Goal: Download file/media

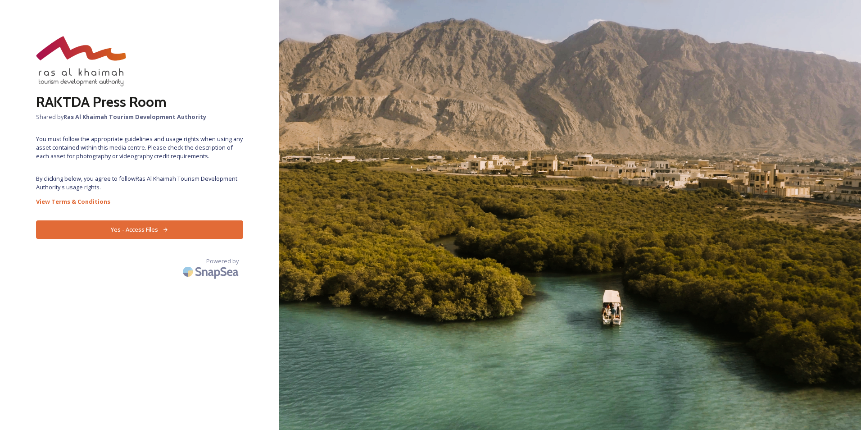
click at [167, 224] on button "Yes - Access Files" at bounding box center [139, 229] width 207 height 18
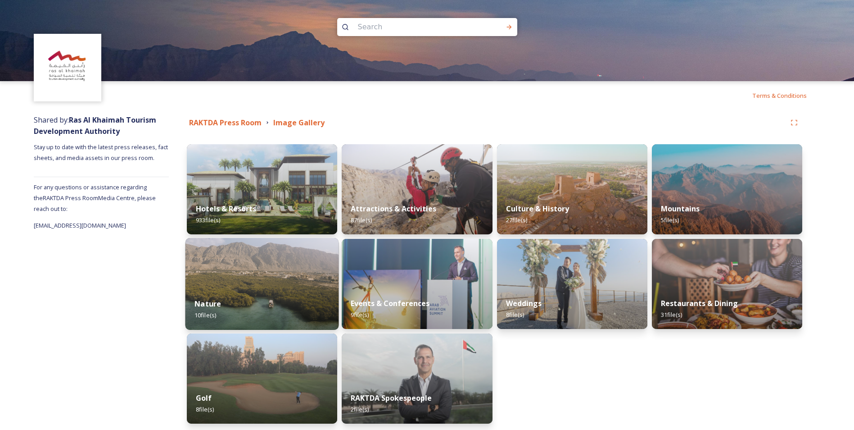
click at [266, 263] on img at bounding box center [262, 284] width 154 height 92
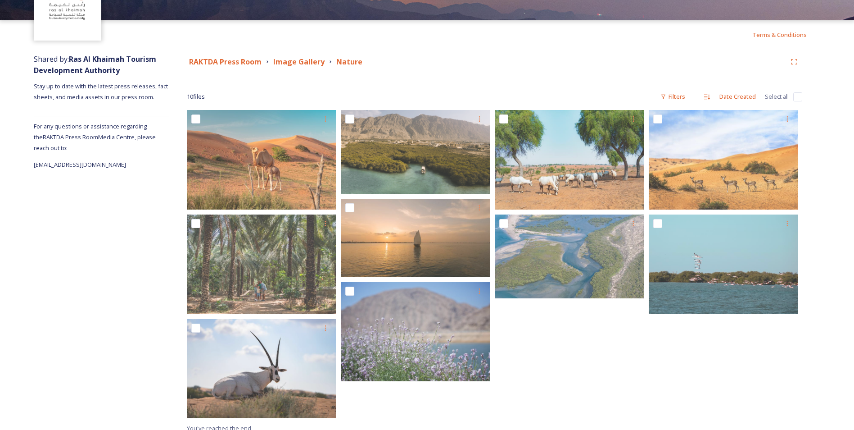
scroll to position [69, 0]
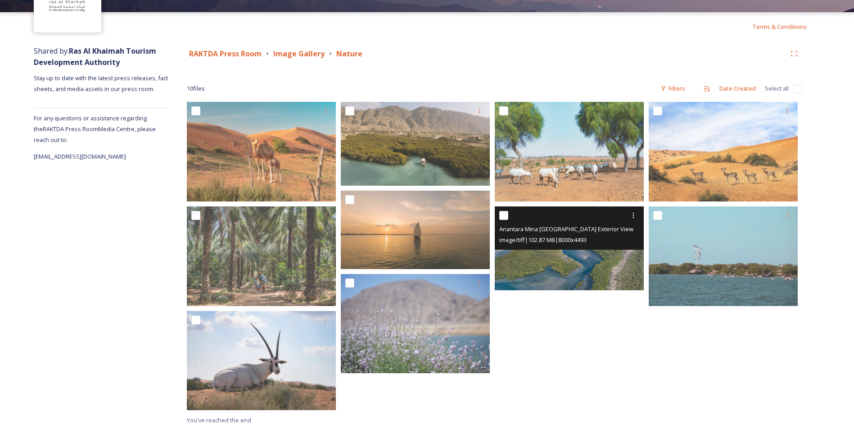
click at [503, 217] on input "checkbox" at bounding box center [503, 215] width 9 height 9
checkbox input "true"
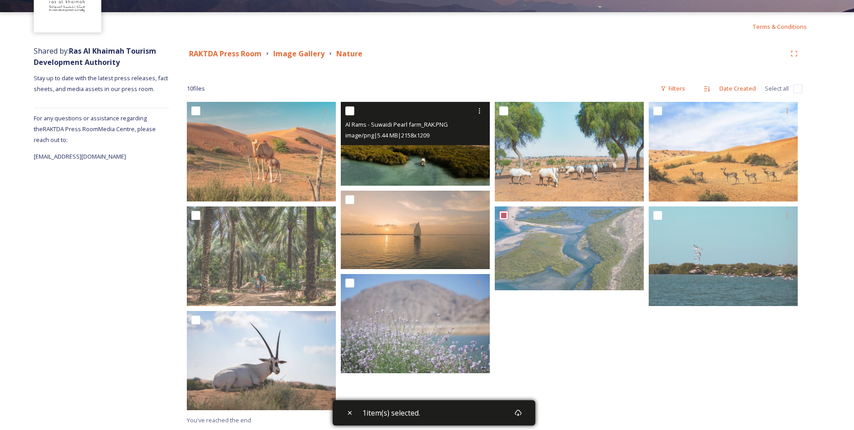
click at [355, 109] on div at bounding box center [416, 111] width 142 height 16
click at [349, 109] on input "checkbox" at bounding box center [349, 110] width 9 height 9
checkbox input "true"
click at [480, 111] on icon at bounding box center [479, 110] width 1 height 5
click at [475, 142] on div "Download" at bounding box center [469, 148] width 36 height 18
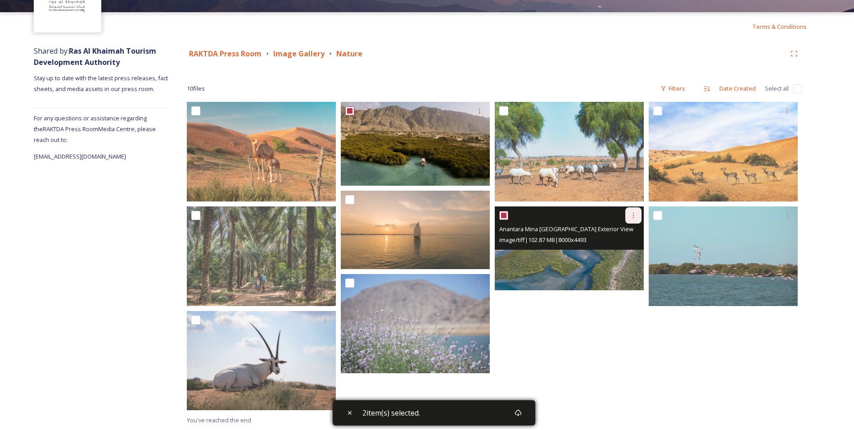
click at [634, 214] on icon at bounding box center [633, 215] width 7 height 7
click at [633, 255] on span "Download" at bounding box center [622, 252] width 27 height 9
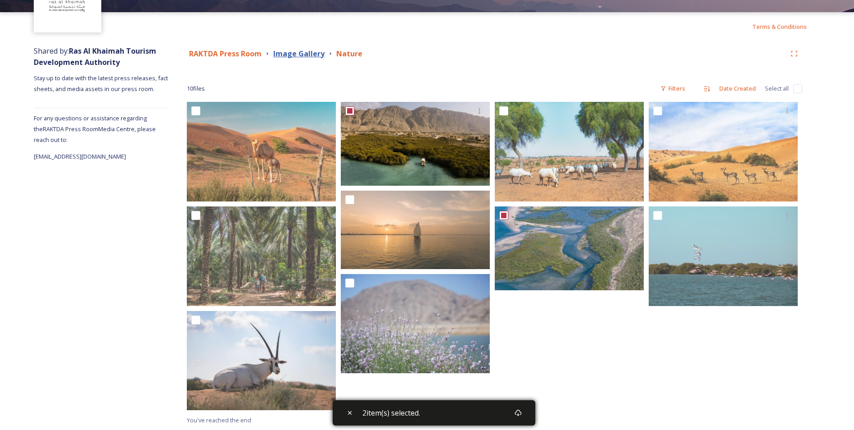
click at [297, 52] on strong "Image Gallery" at bounding box center [298, 54] width 51 height 10
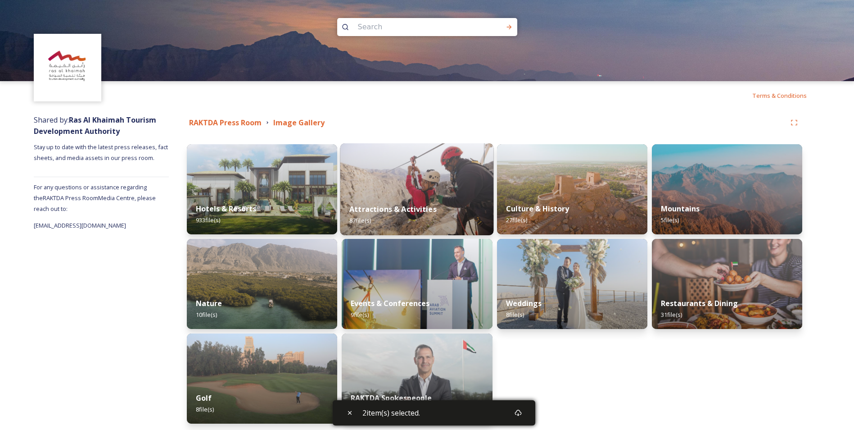
click at [440, 177] on img at bounding box center [417, 189] width 154 height 92
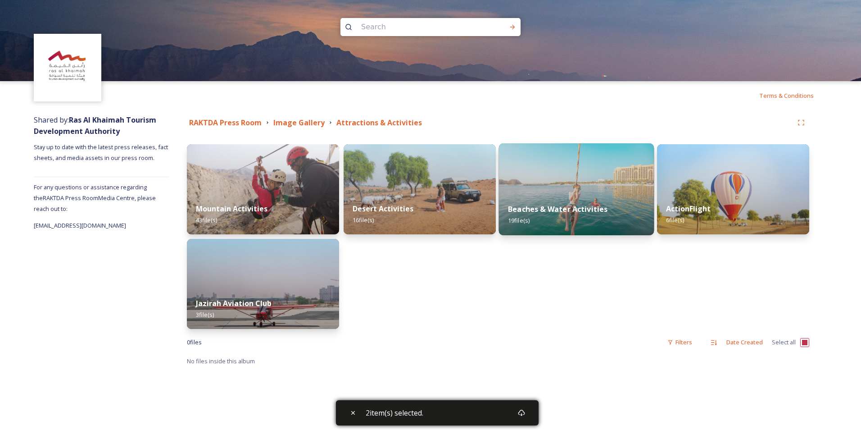
click at [547, 187] on img at bounding box center [576, 189] width 155 height 92
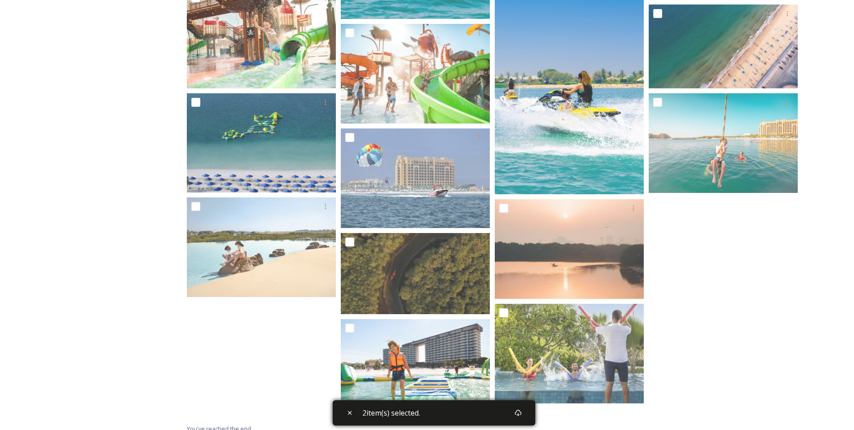
scroll to position [384, 0]
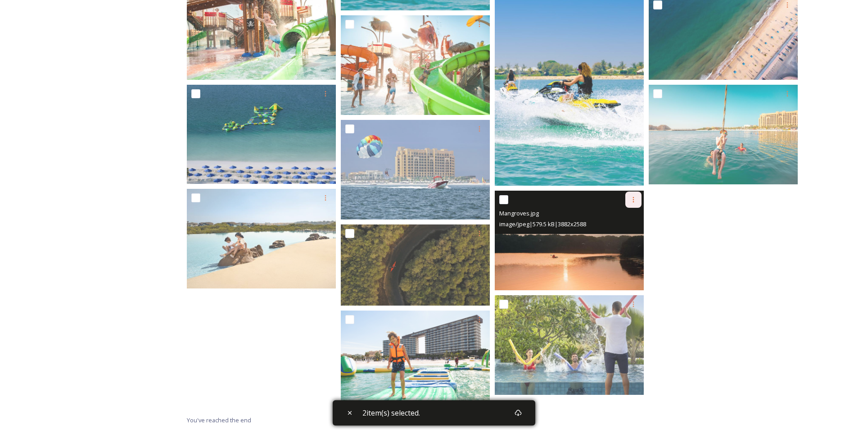
click at [630, 199] on icon at bounding box center [633, 199] width 7 height 7
click at [628, 235] on span "Download" at bounding box center [622, 236] width 27 height 9
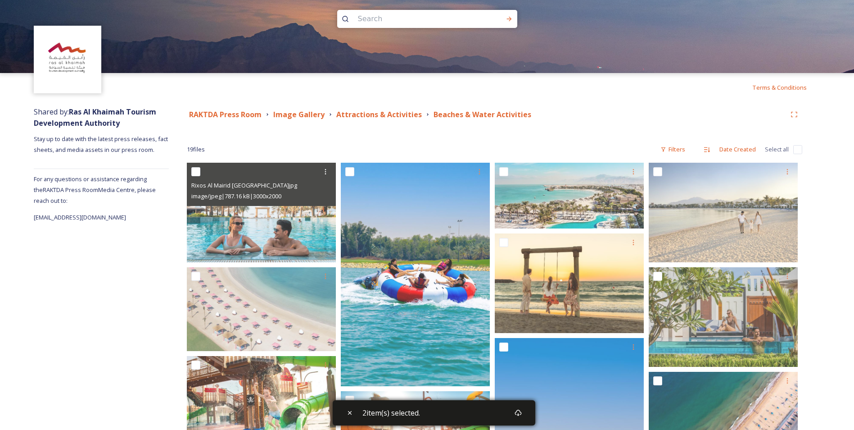
scroll to position [0, 0]
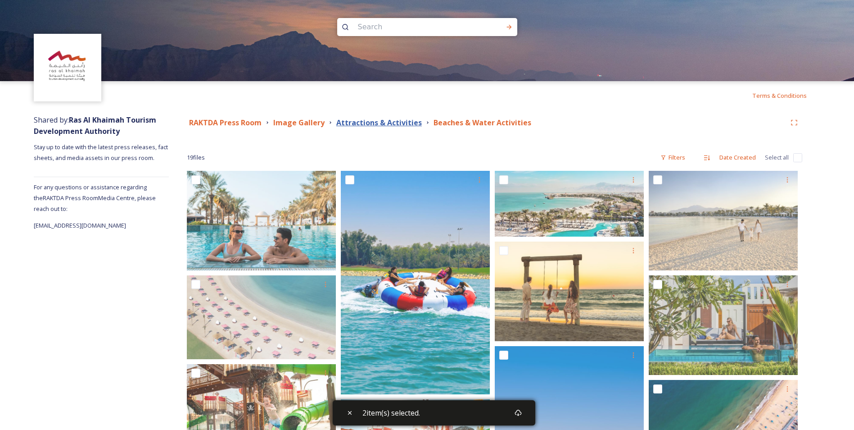
click at [378, 125] on strong "Attractions & Activities" at bounding box center [379, 123] width 86 height 10
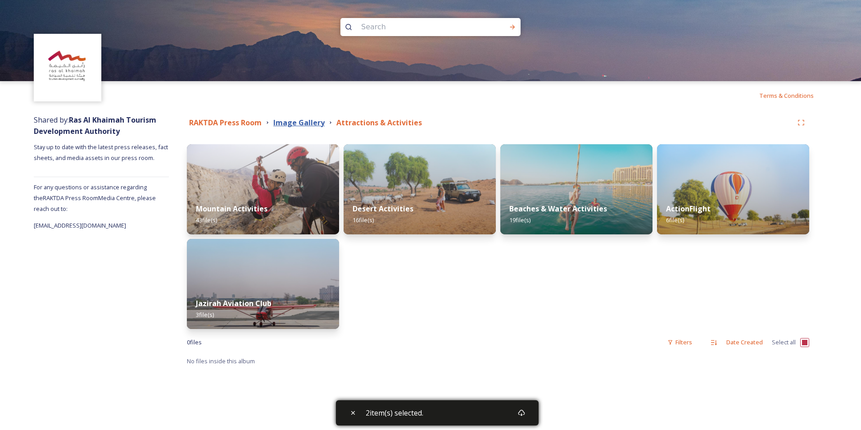
click at [295, 120] on strong "Image Gallery" at bounding box center [298, 123] width 51 height 10
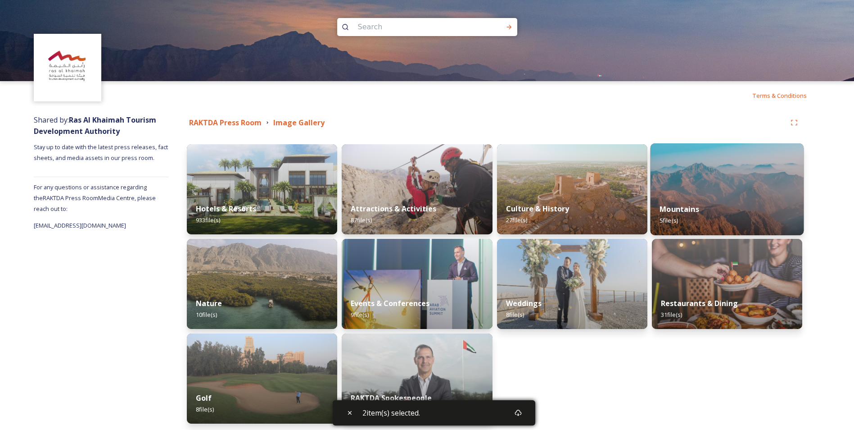
click at [714, 176] on img at bounding box center [727, 189] width 154 height 92
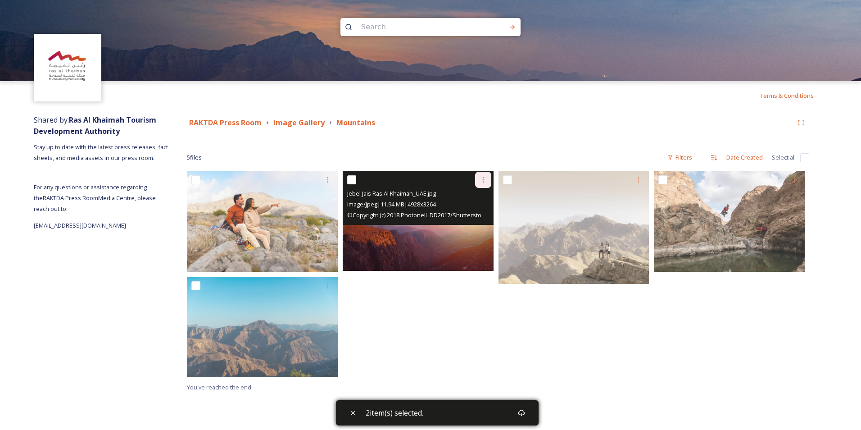
click at [487, 179] on div at bounding box center [483, 180] width 16 height 16
click at [480, 212] on span "Download" at bounding box center [472, 216] width 27 height 9
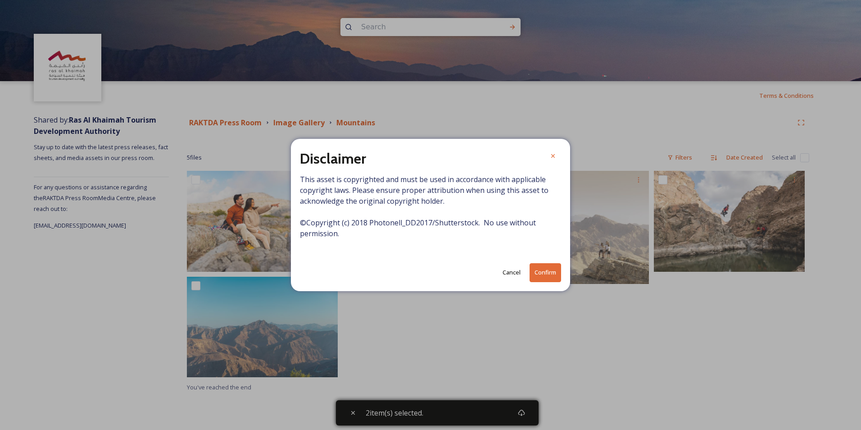
click at [543, 272] on button "Confirm" at bounding box center [545, 272] width 32 height 18
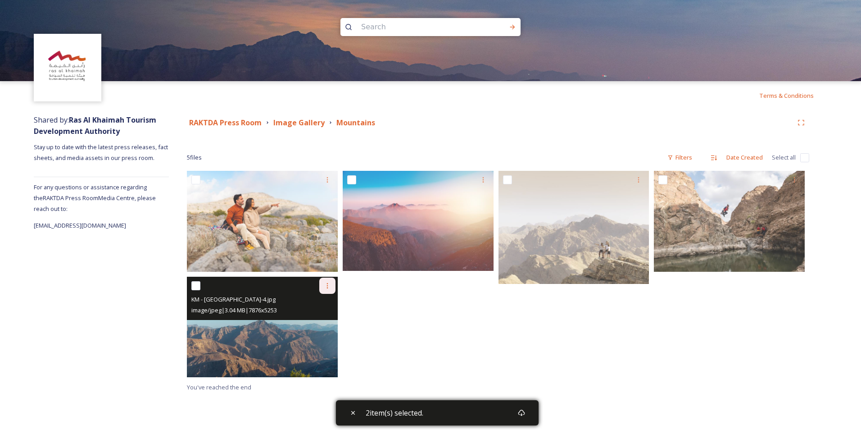
click at [327, 284] on icon at bounding box center [326, 285] width 1 height 5
click at [320, 321] on span "Download" at bounding box center [316, 322] width 27 height 9
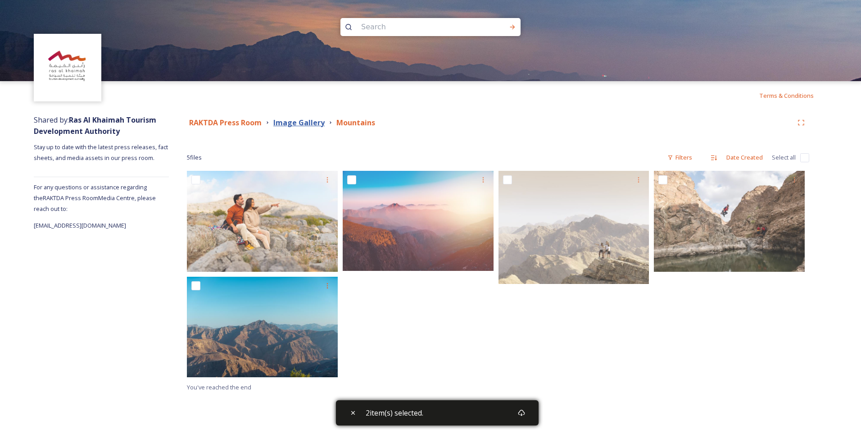
click at [302, 124] on strong "Image Gallery" at bounding box center [298, 123] width 51 height 10
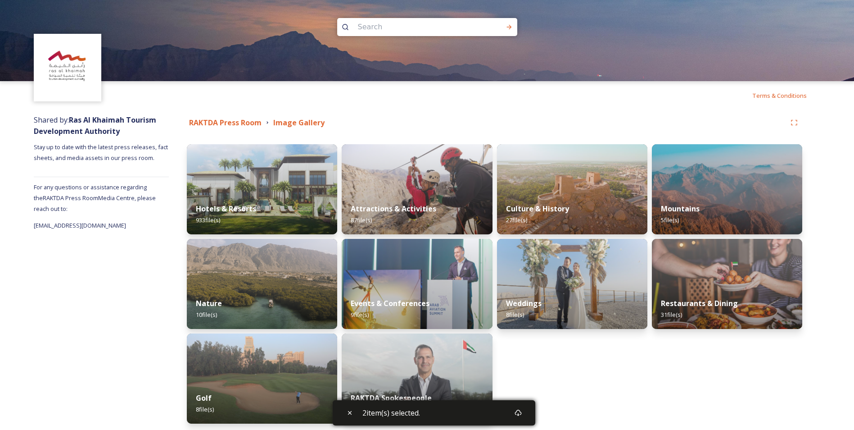
scroll to position [36, 0]
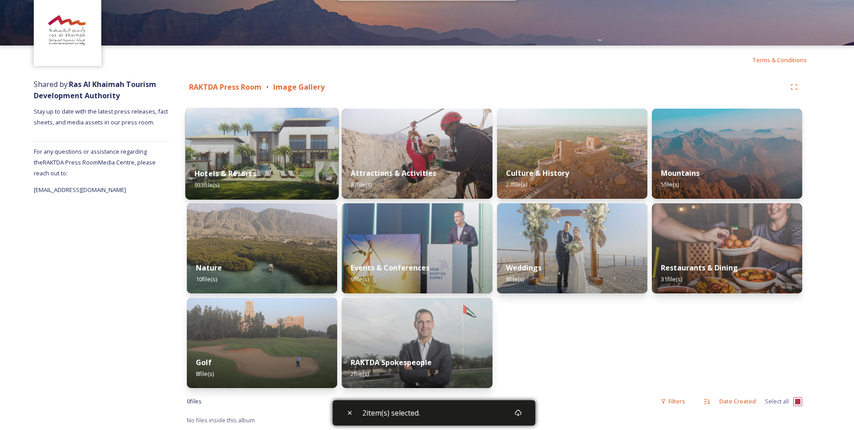
click at [297, 128] on img at bounding box center [262, 154] width 154 height 92
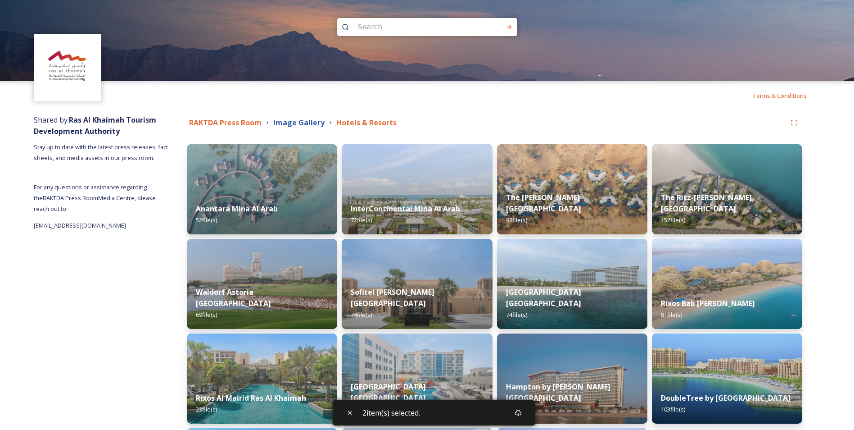
click at [300, 123] on strong "Image Gallery" at bounding box center [298, 123] width 51 height 10
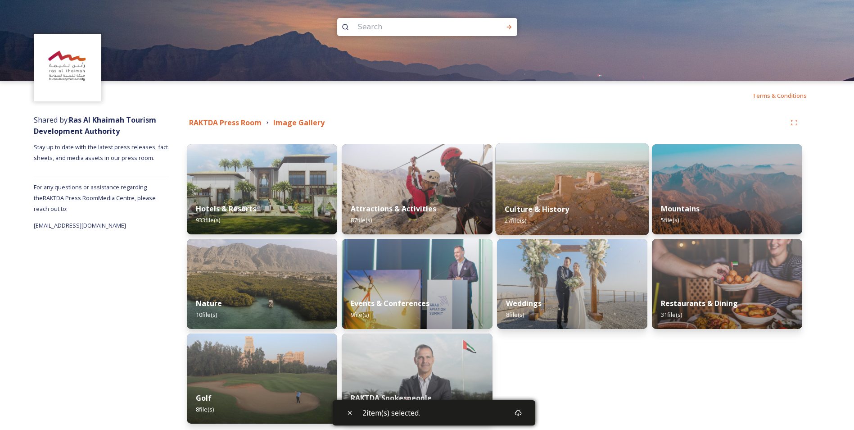
click at [582, 199] on div "Culture & History 27 file(s)" at bounding box center [572, 214] width 154 height 41
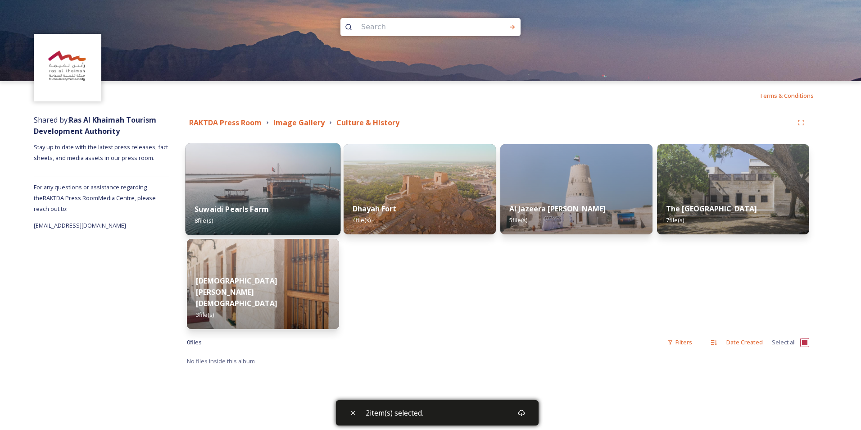
click at [283, 213] on div "Suwaidi Pearls Farm 8 file(s)" at bounding box center [262, 214] width 155 height 41
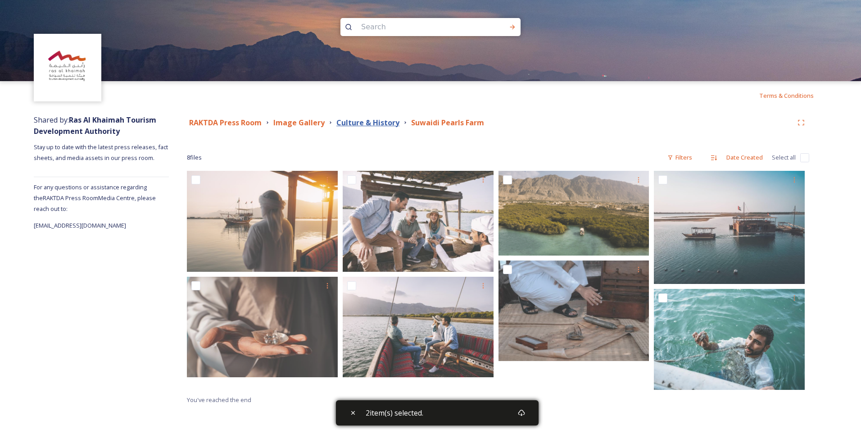
click at [358, 121] on strong "Culture & History" at bounding box center [367, 123] width 63 height 10
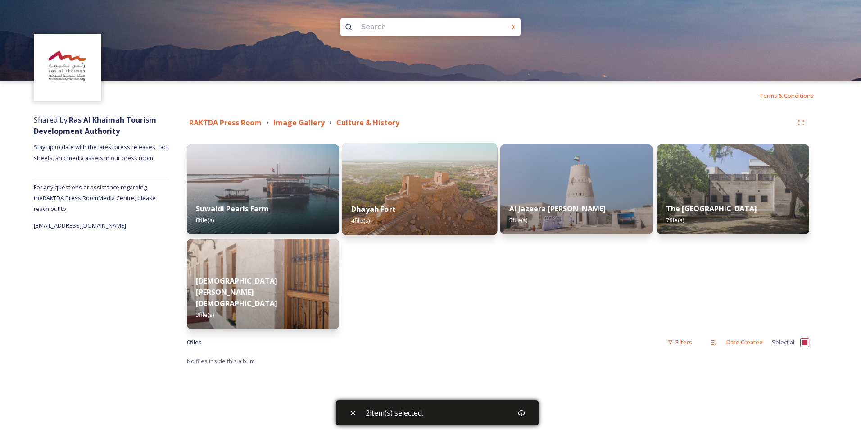
click at [421, 194] on img at bounding box center [419, 189] width 155 height 92
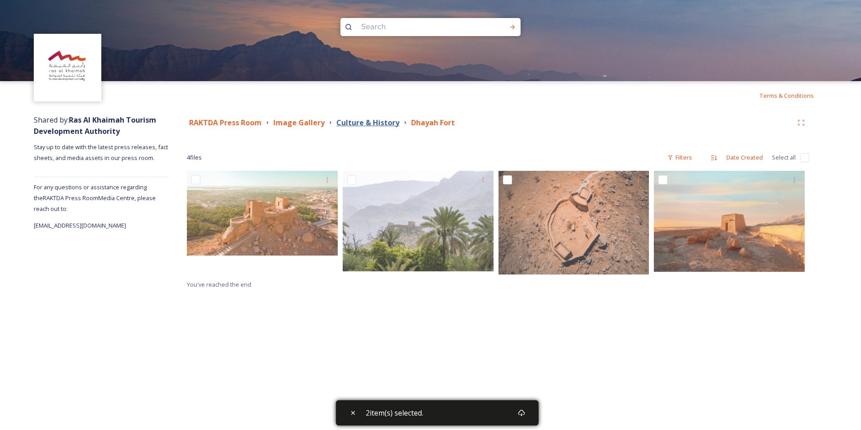
click at [352, 119] on strong "Culture & History" at bounding box center [367, 123] width 63 height 10
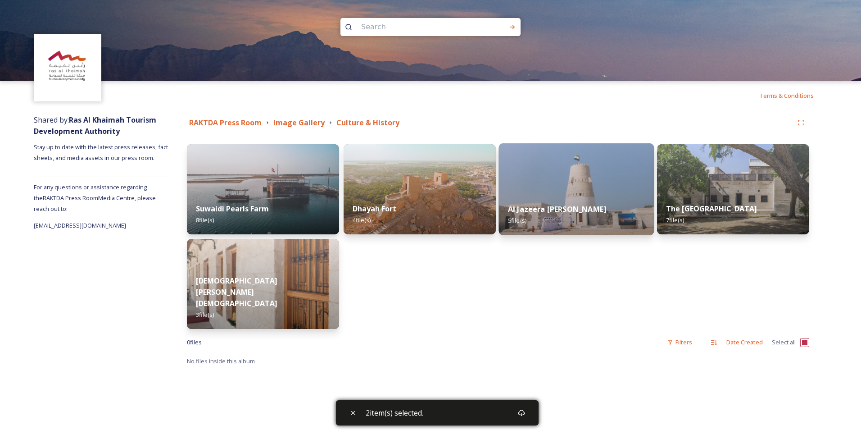
click at [570, 190] on img at bounding box center [576, 189] width 155 height 92
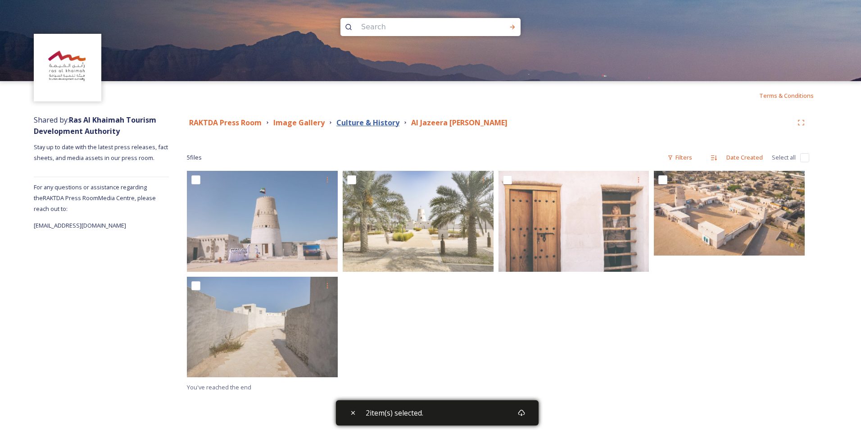
click at [378, 125] on strong "Culture & History" at bounding box center [367, 123] width 63 height 10
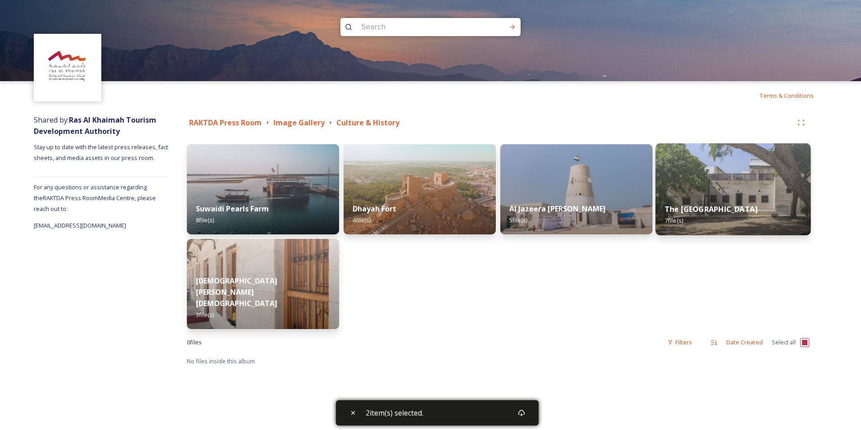
click at [700, 204] on div "The [GEOGRAPHIC_DATA] 7 file(s)" at bounding box center [733, 214] width 155 height 41
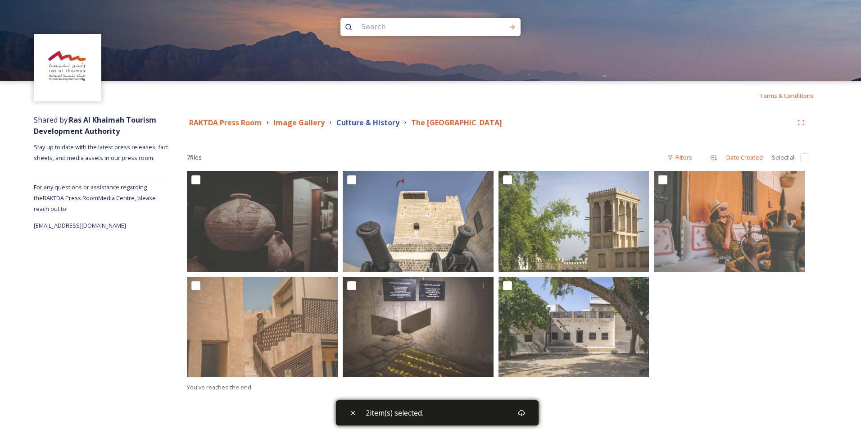
click at [366, 122] on strong "Culture & History" at bounding box center [367, 123] width 63 height 10
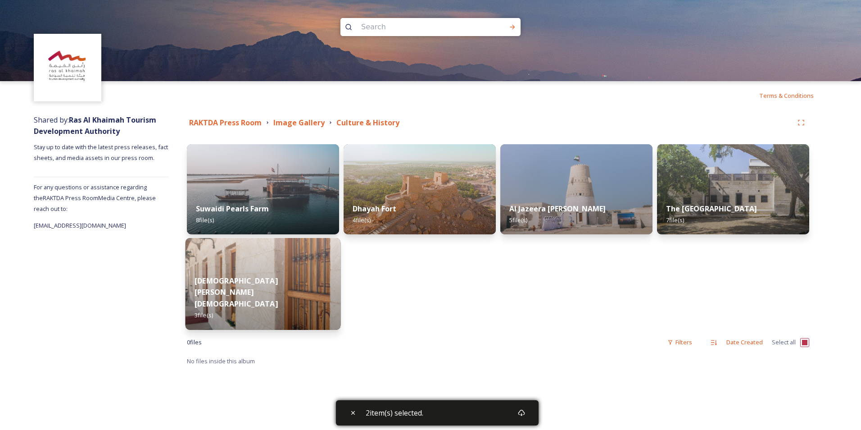
click at [264, 293] on div "[PERSON_NAME][DEMOGRAPHIC_DATA] 3 file(s)" at bounding box center [262, 298] width 155 height 64
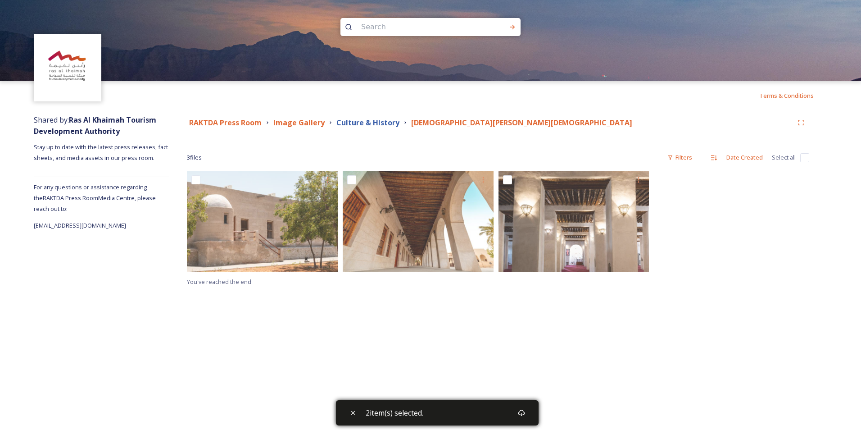
click at [366, 125] on strong "Culture & History" at bounding box center [367, 123] width 63 height 10
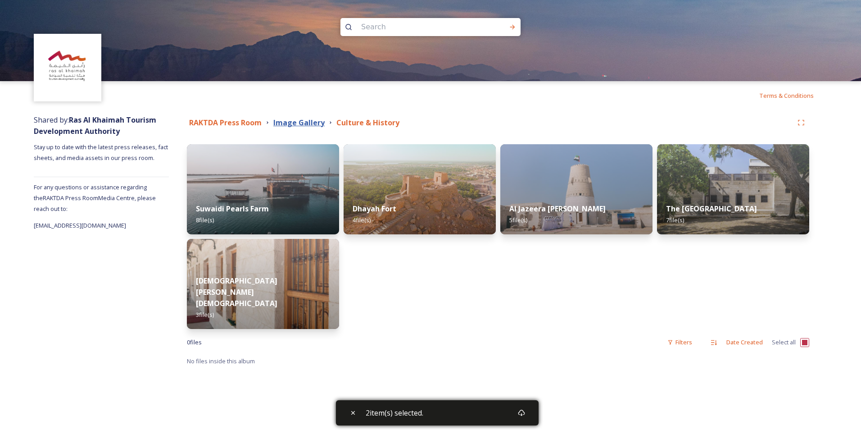
click at [304, 124] on strong "Image Gallery" at bounding box center [298, 123] width 51 height 10
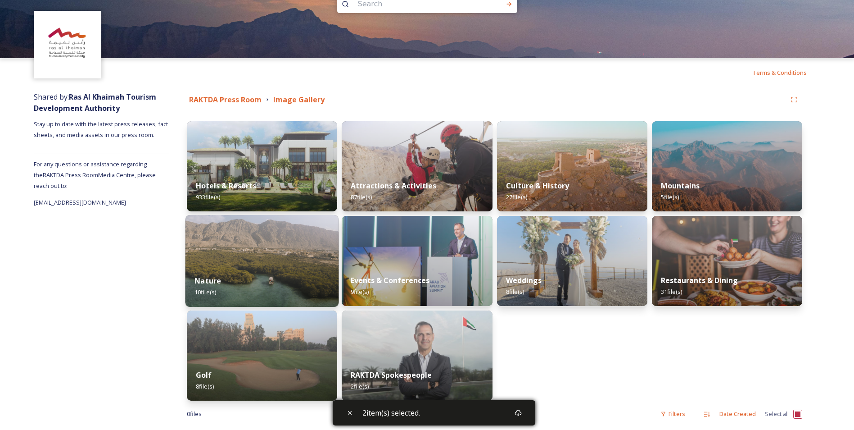
scroll to position [36, 0]
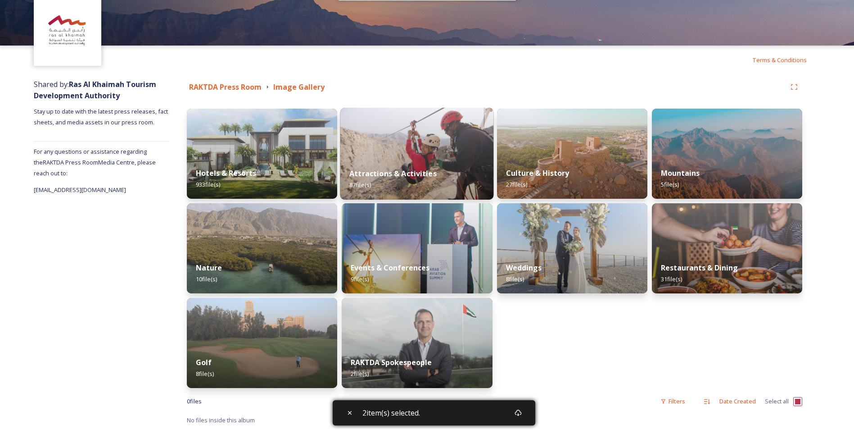
click at [413, 168] on strong "Attractions & Activities" at bounding box center [392, 173] width 87 height 10
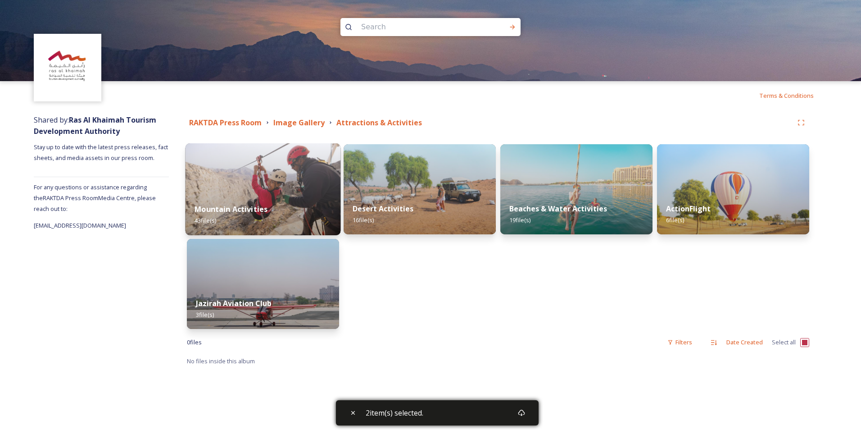
click at [290, 203] on div "Mountain Activities 43 file(s)" at bounding box center [262, 214] width 155 height 41
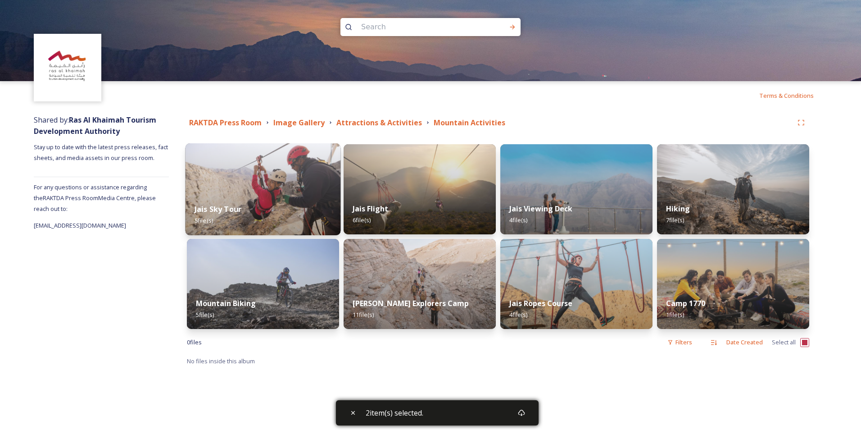
click at [311, 193] on img at bounding box center [262, 189] width 155 height 92
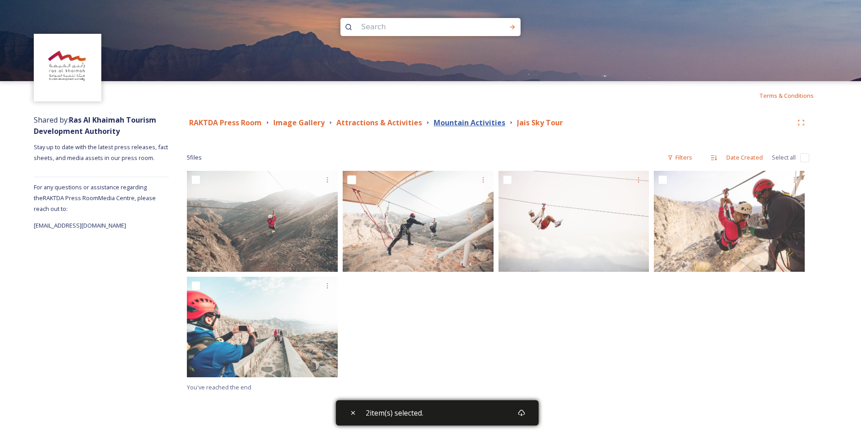
click at [460, 121] on strong "Mountain Activities" at bounding box center [470, 123] width 72 height 10
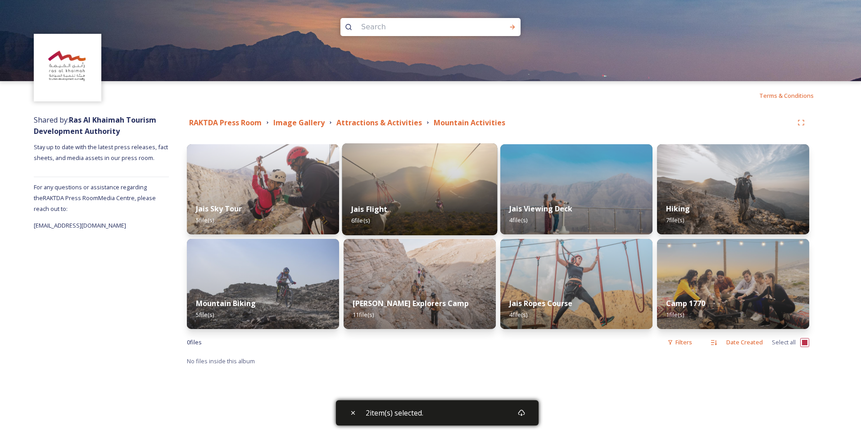
click at [384, 208] on strong "Jais Flight" at bounding box center [369, 209] width 36 height 10
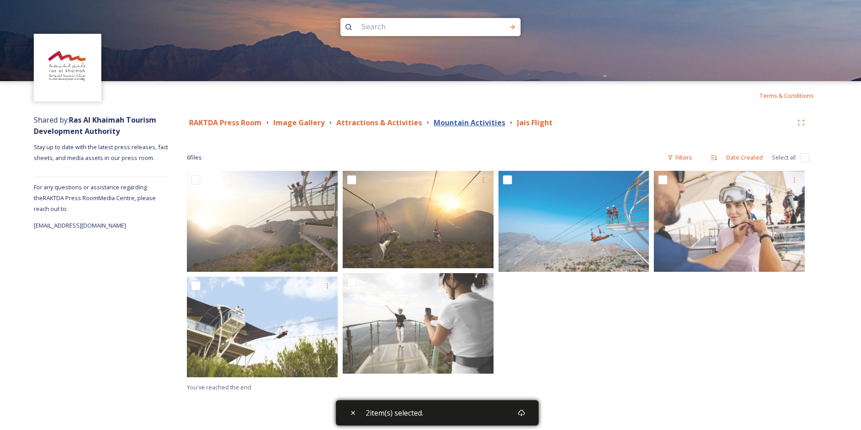
click at [450, 123] on strong "Mountain Activities" at bounding box center [470, 123] width 72 height 10
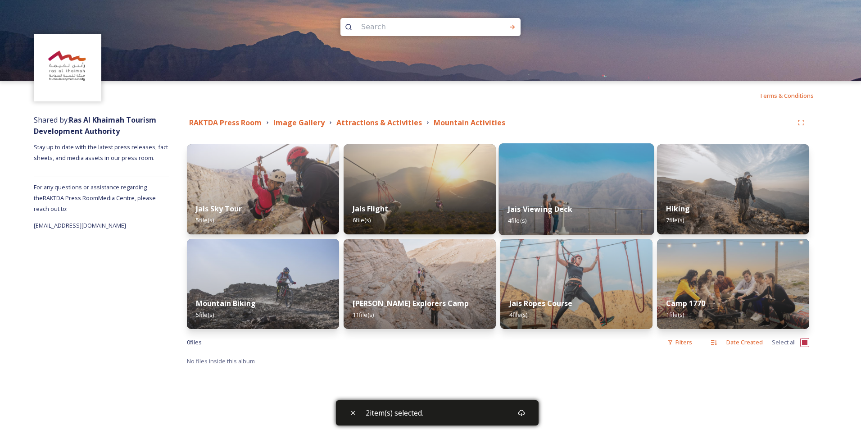
click at [594, 210] on div "Jais Viewing Deck 4 file(s)" at bounding box center [576, 214] width 155 height 41
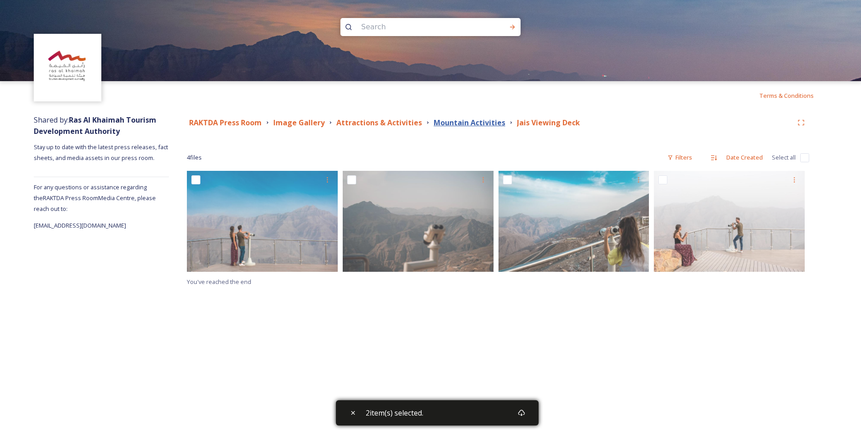
click at [450, 118] on strong "Mountain Activities" at bounding box center [470, 123] width 72 height 10
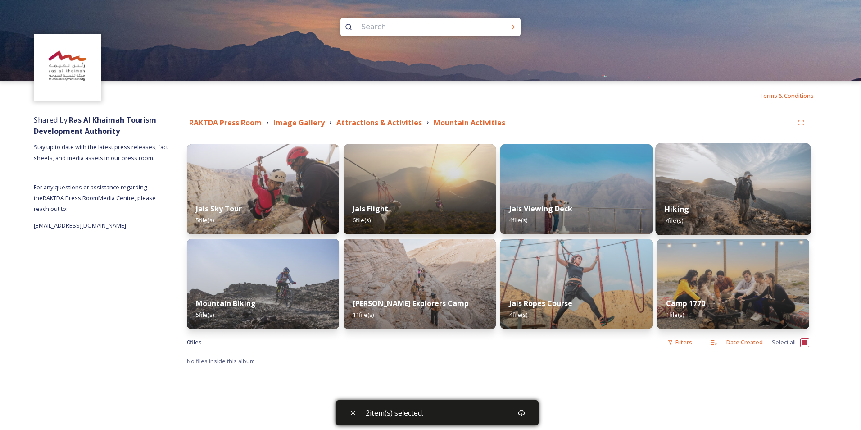
click at [713, 206] on div "Hiking 7 file(s)" at bounding box center [733, 214] width 155 height 41
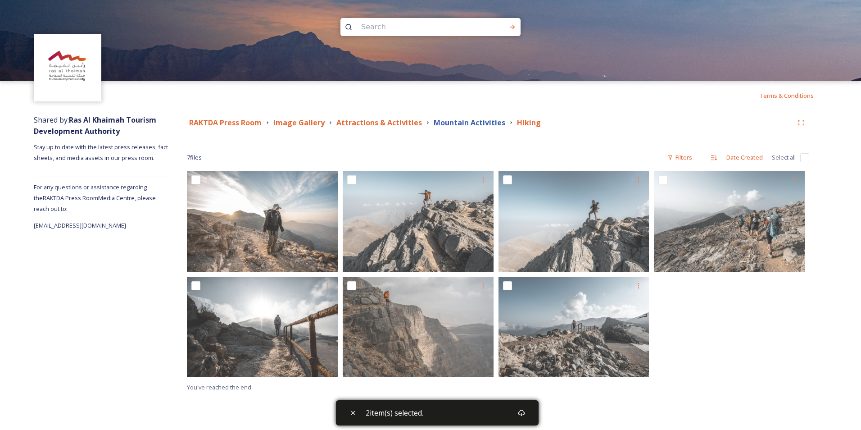
click at [450, 123] on strong "Mountain Activities" at bounding box center [470, 123] width 72 height 10
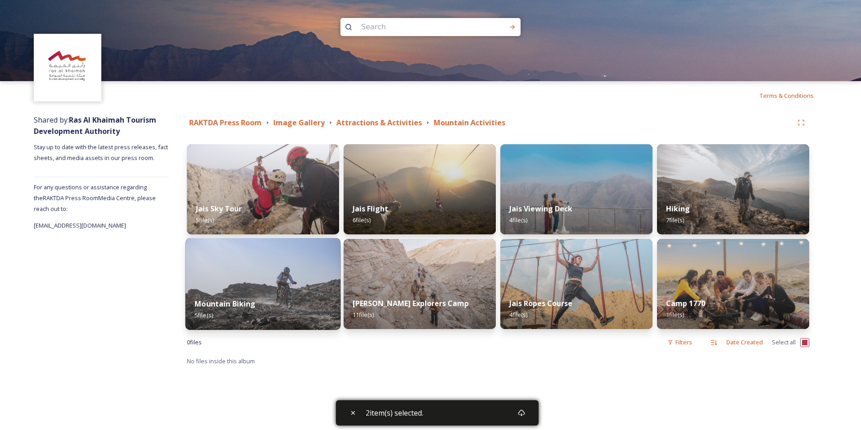
click at [294, 276] on img at bounding box center [262, 284] width 155 height 92
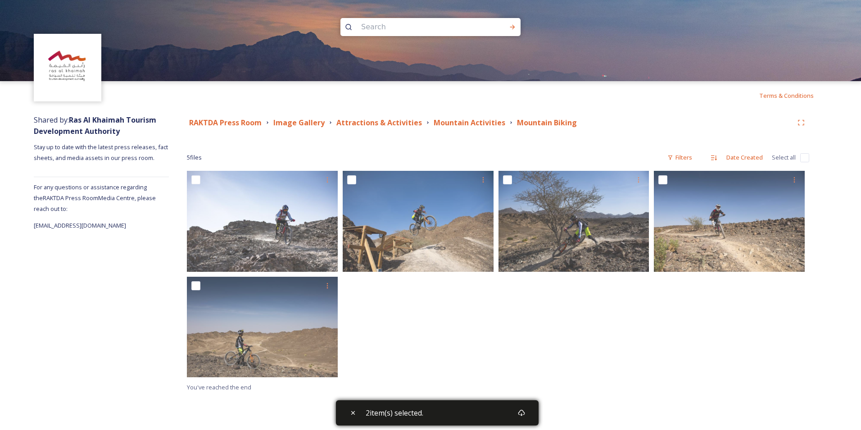
click at [451, 117] on div "Mountain Activities" at bounding box center [470, 122] width 72 height 11
click at [451, 126] on strong "Mountain Activities" at bounding box center [470, 123] width 72 height 10
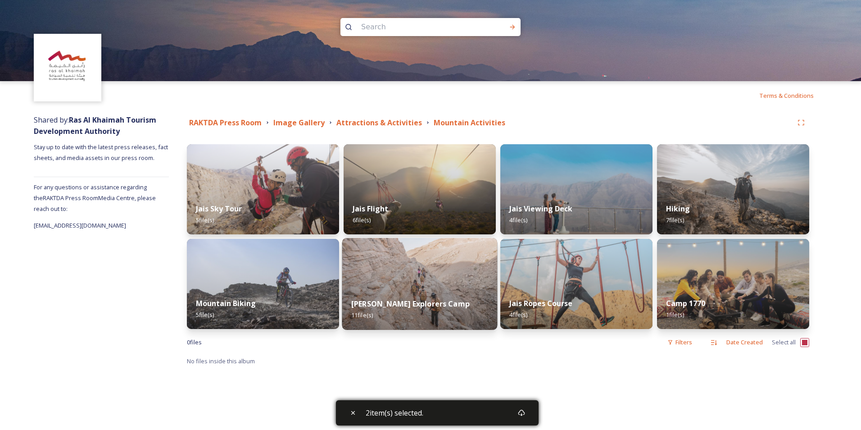
click at [419, 257] on img at bounding box center [419, 284] width 155 height 92
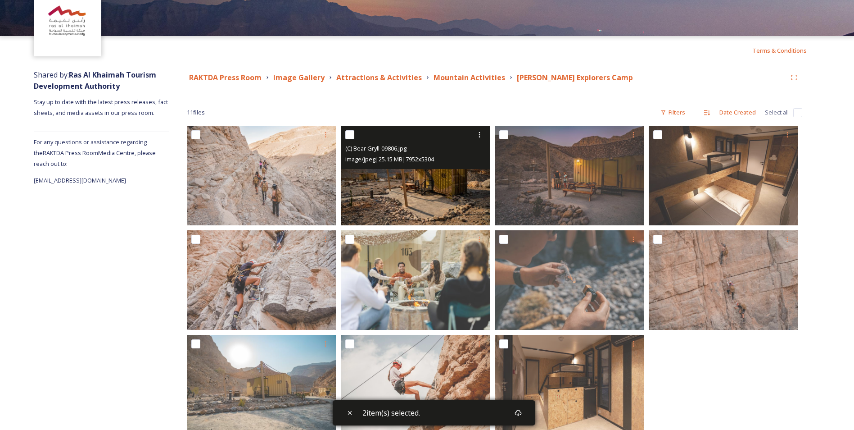
scroll to position [69, 0]
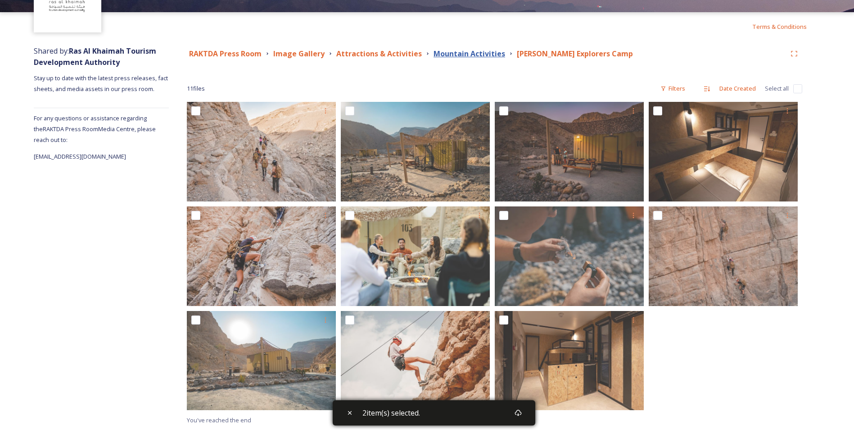
click at [468, 58] on strong "Mountain Activities" at bounding box center [470, 54] width 72 height 10
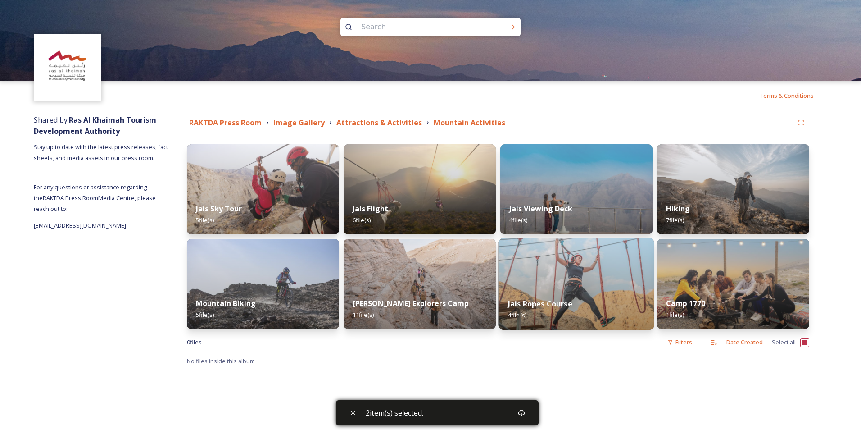
click at [600, 294] on div "Jais Ropes Course 4 file(s)" at bounding box center [576, 309] width 155 height 41
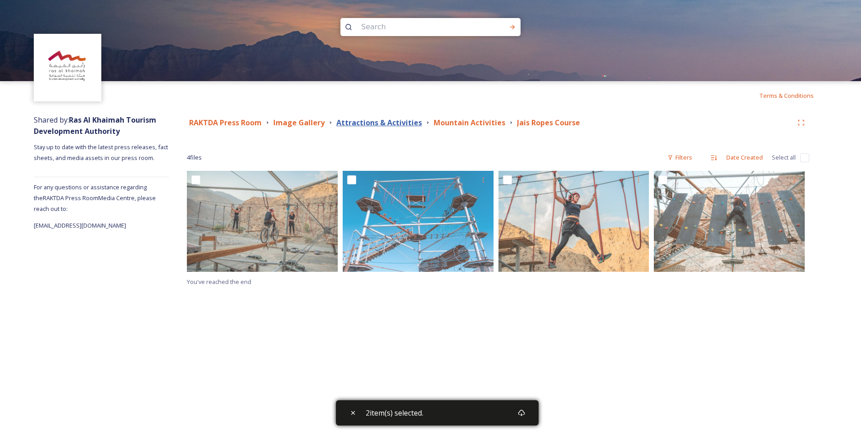
click at [384, 124] on strong "Attractions & Activities" at bounding box center [379, 123] width 86 height 10
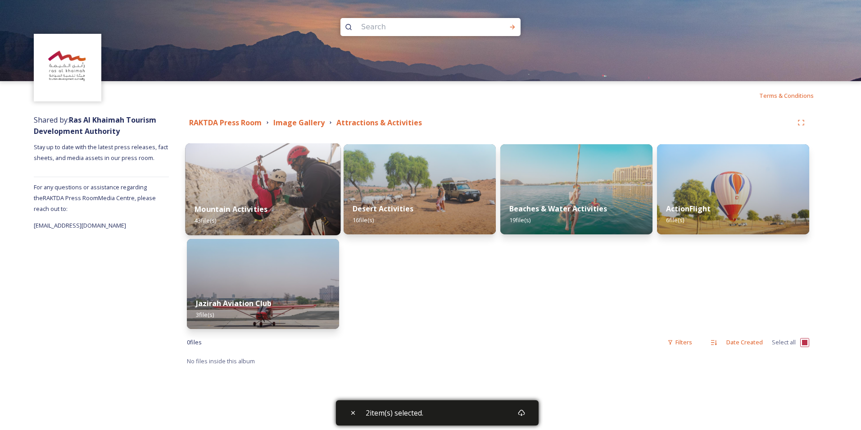
click at [228, 177] on img at bounding box center [262, 189] width 155 height 92
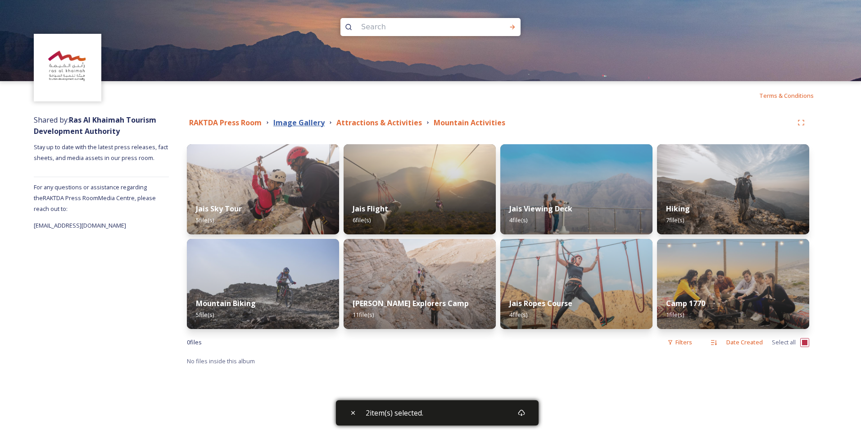
click at [294, 124] on strong "Image Gallery" at bounding box center [298, 123] width 51 height 10
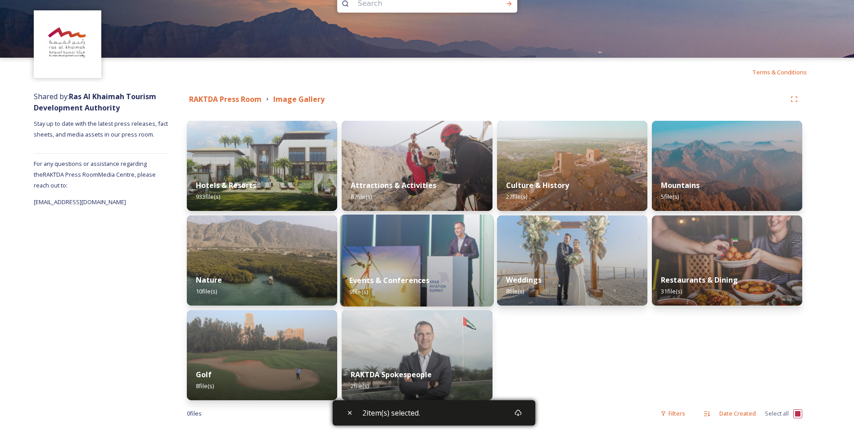
scroll to position [36, 0]
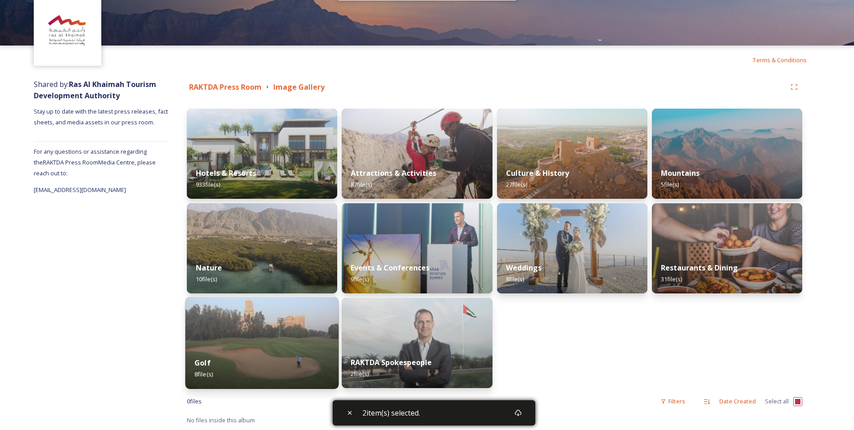
click at [305, 316] on img at bounding box center [262, 343] width 154 height 92
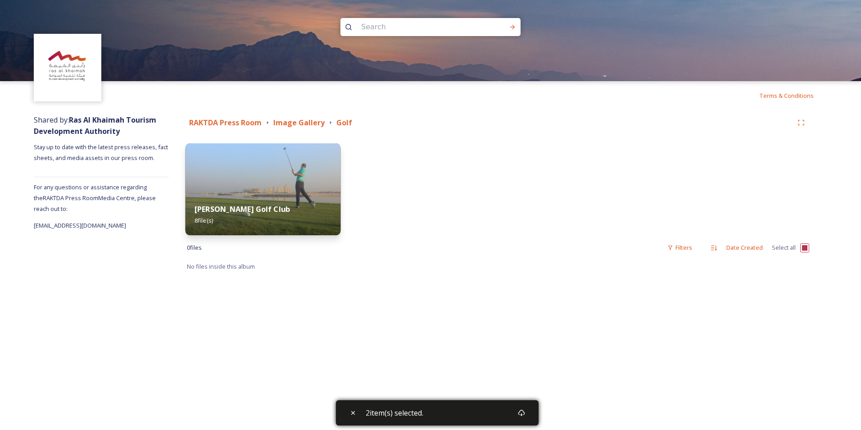
click at [326, 173] on img at bounding box center [262, 189] width 155 height 92
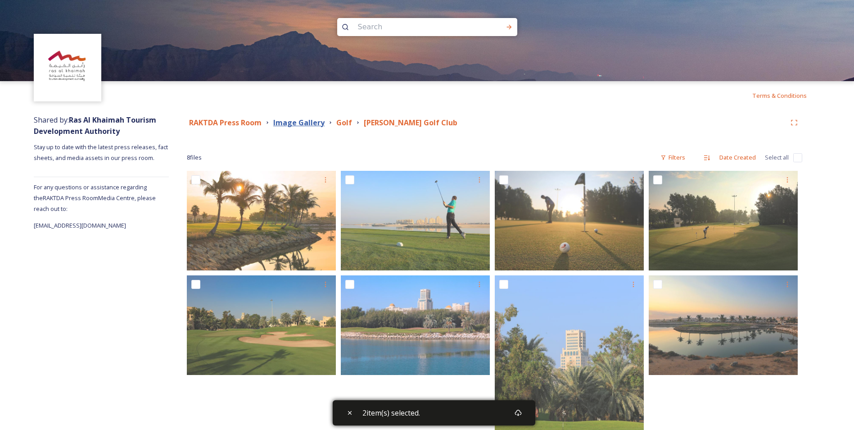
click at [287, 121] on strong "Image Gallery" at bounding box center [298, 123] width 51 height 10
checkbox input "true"
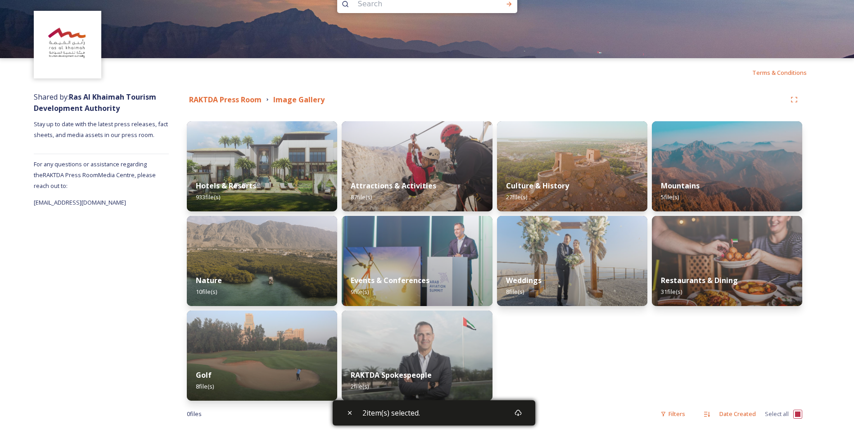
scroll to position [36, 0]
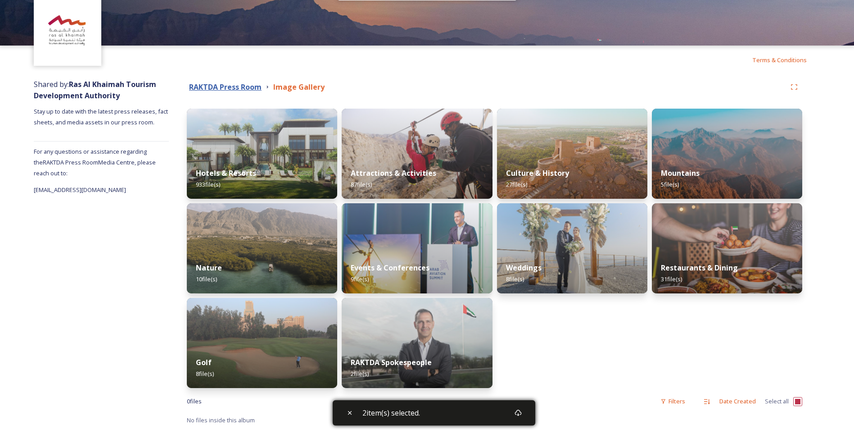
click at [205, 91] on strong "RAKTDA Press Room" at bounding box center [225, 87] width 72 height 10
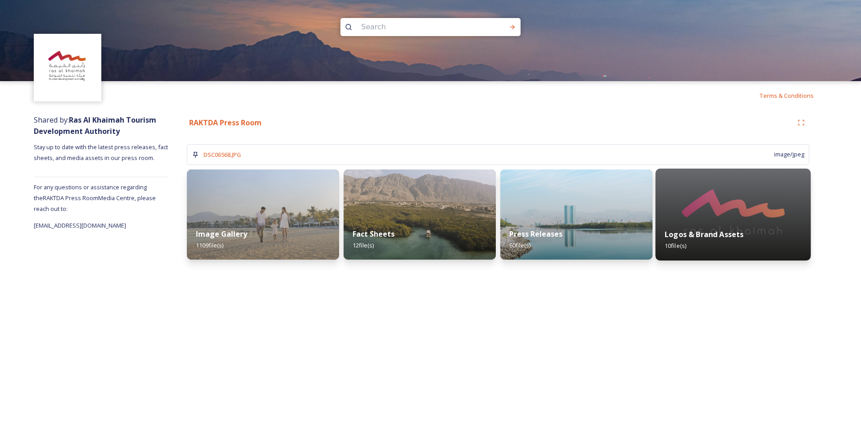
click at [700, 206] on img at bounding box center [733, 214] width 155 height 92
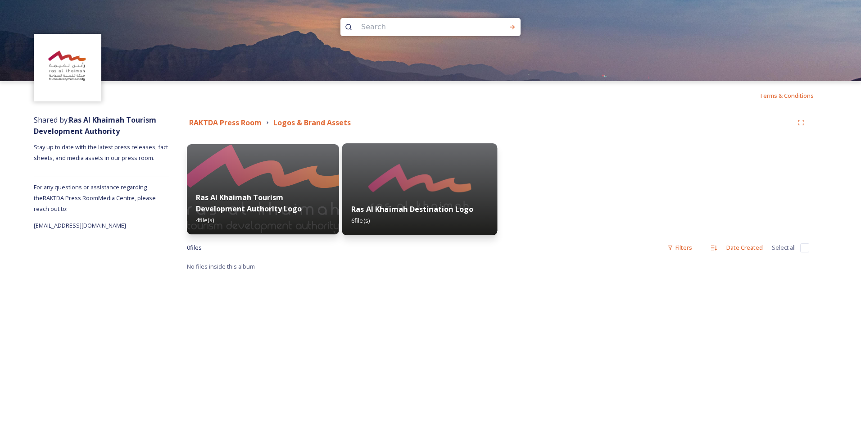
click at [389, 162] on img at bounding box center [419, 189] width 155 height 92
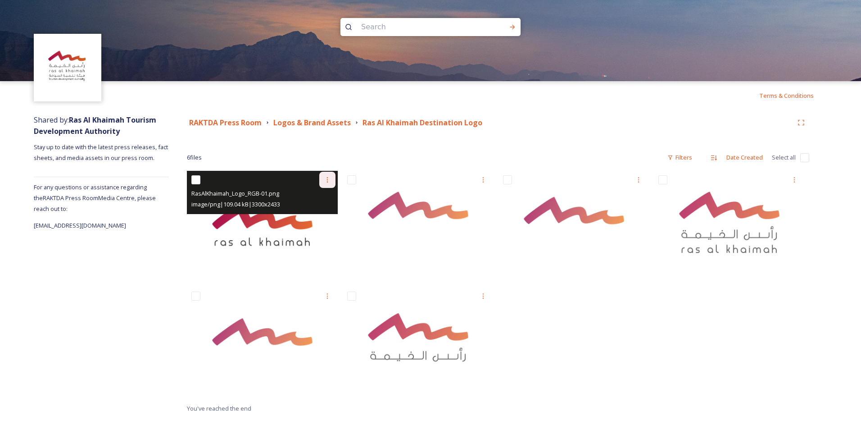
click at [327, 179] on icon at bounding box center [327, 179] width 7 height 7
click at [315, 215] on span "Download" at bounding box center [316, 216] width 27 height 9
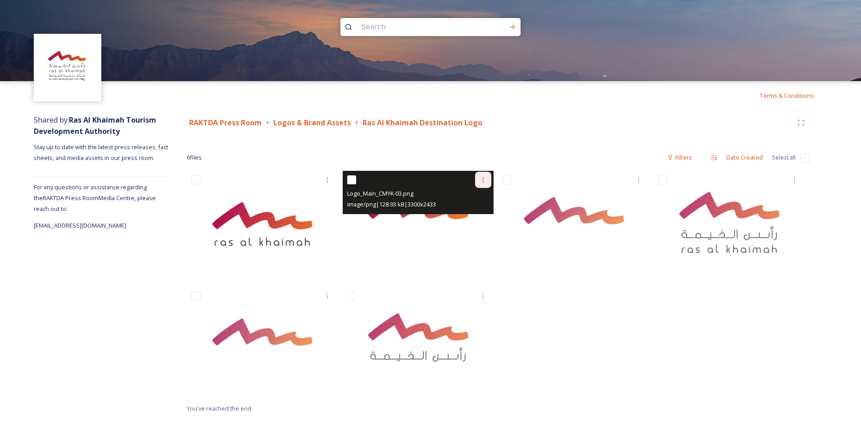
click at [483, 183] on icon at bounding box center [482, 179] width 7 height 7
click at [478, 213] on span "Download" at bounding box center [472, 216] width 27 height 9
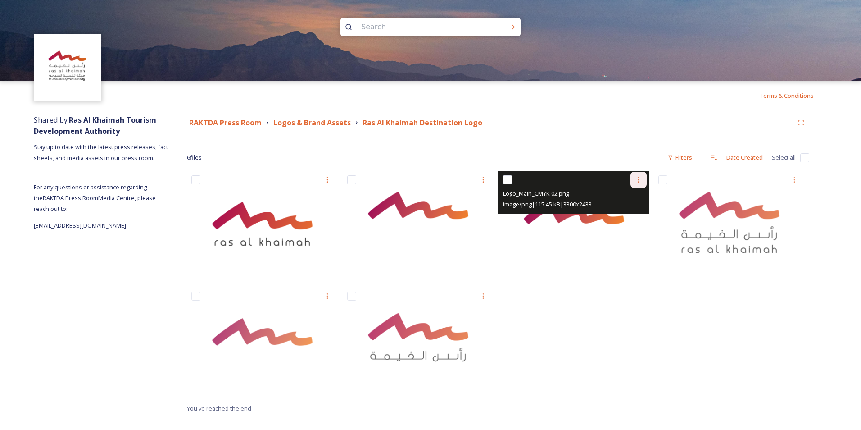
click at [637, 181] on icon at bounding box center [638, 179] width 7 height 7
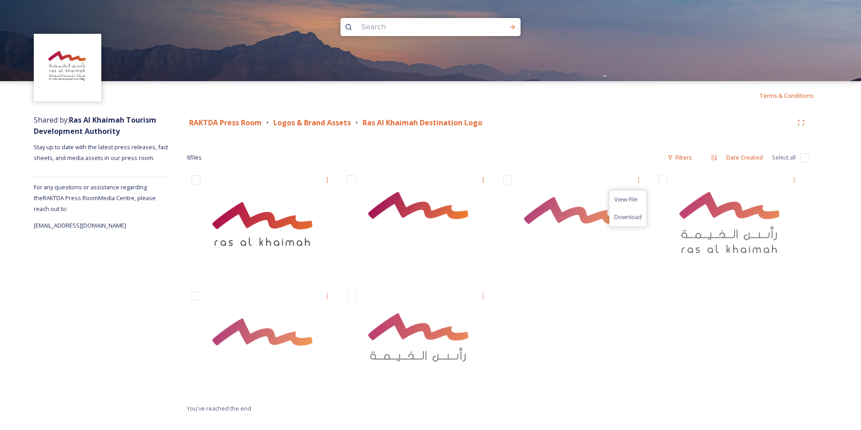
click at [665, 315] on div at bounding box center [731, 287] width 155 height 232
click at [303, 125] on strong "Logos & Brand Assets" at bounding box center [311, 123] width 77 height 10
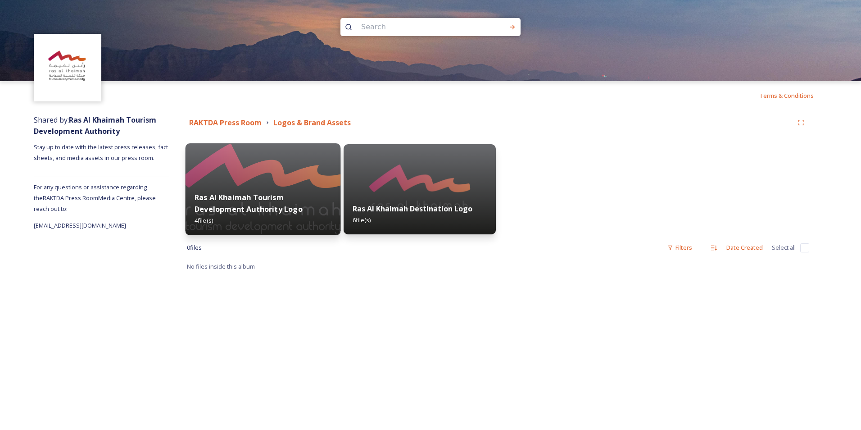
click at [266, 194] on strong "Ras Al Khaimah Tourism Development Authority Logo" at bounding box center [248, 203] width 108 height 22
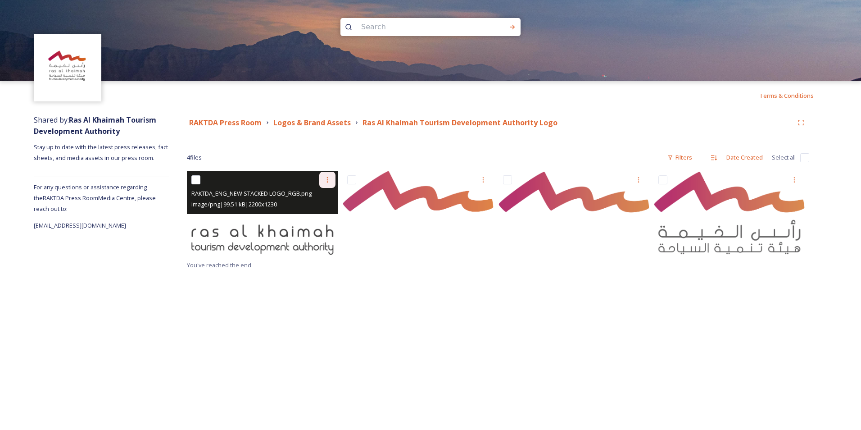
click at [327, 183] on icon at bounding box center [327, 179] width 7 height 7
click at [319, 214] on span "Download" at bounding box center [316, 216] width 27 height 9
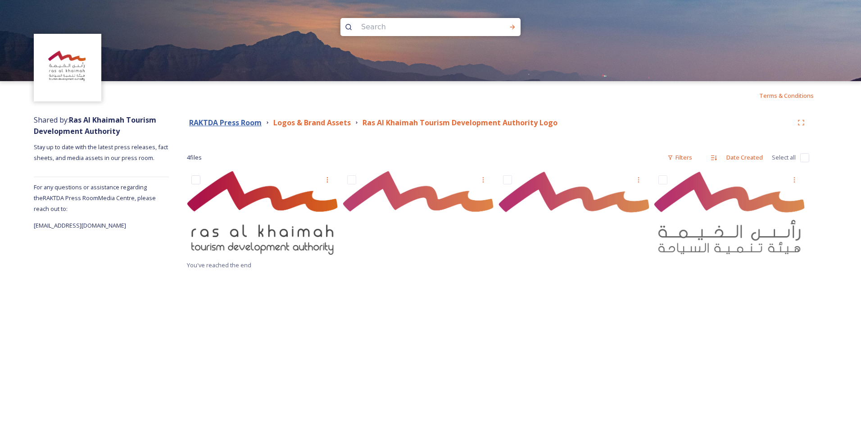
click at [240, 124] on strong "RAKTDA Press Room" at bounding box center [225, 123] width 72 height 10
